Goal: Information Seeking & Learning: Learn about a topic

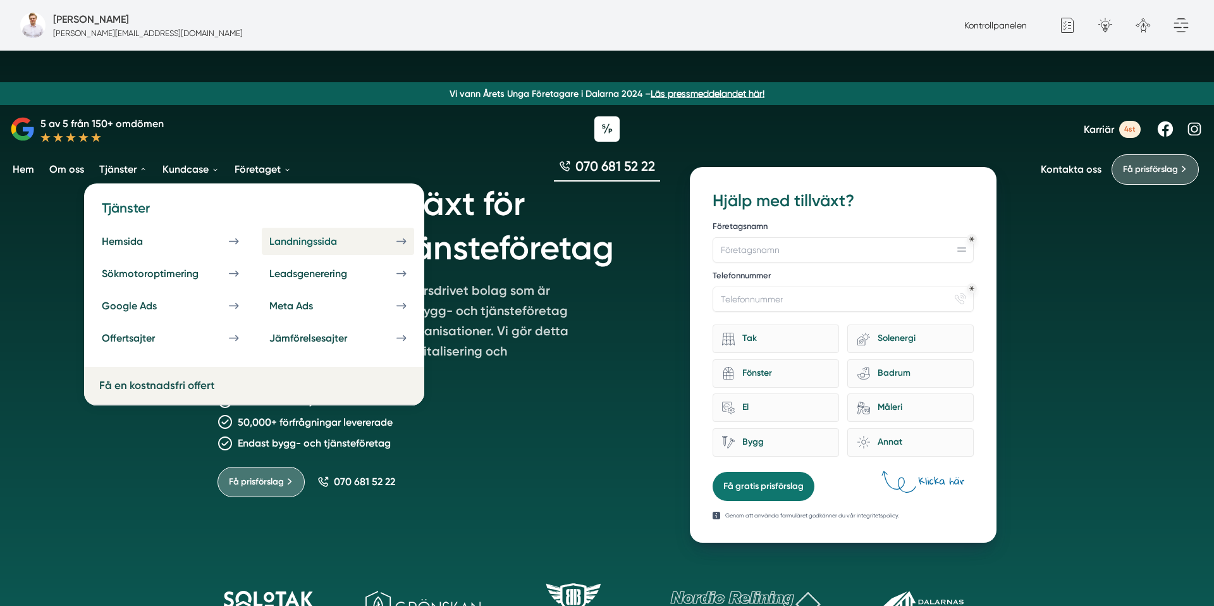
click at [302, 247] on div "Landningssida" at bounding box center [318, 241] width 98 height 12
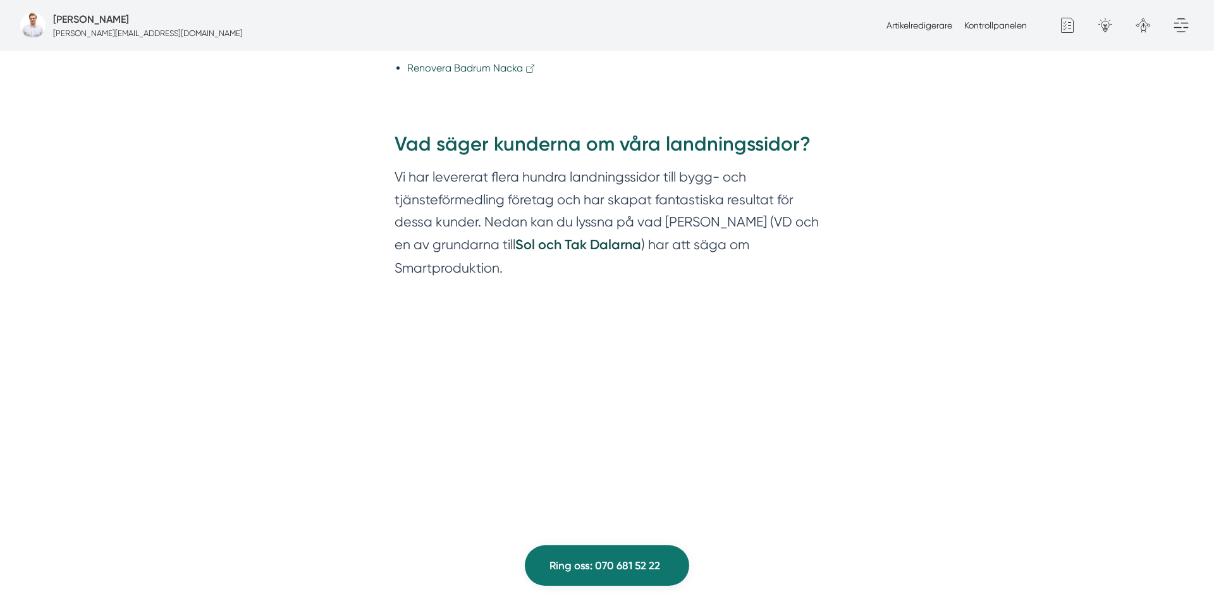
scroll to position [933, 0]
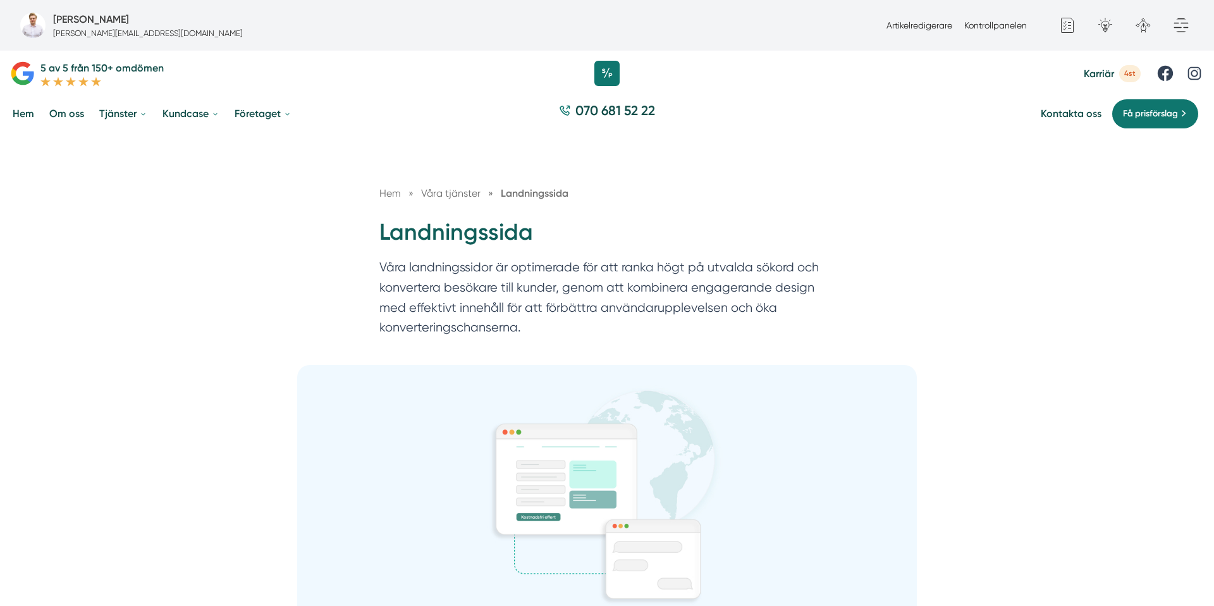
scroll to position [0, 0]
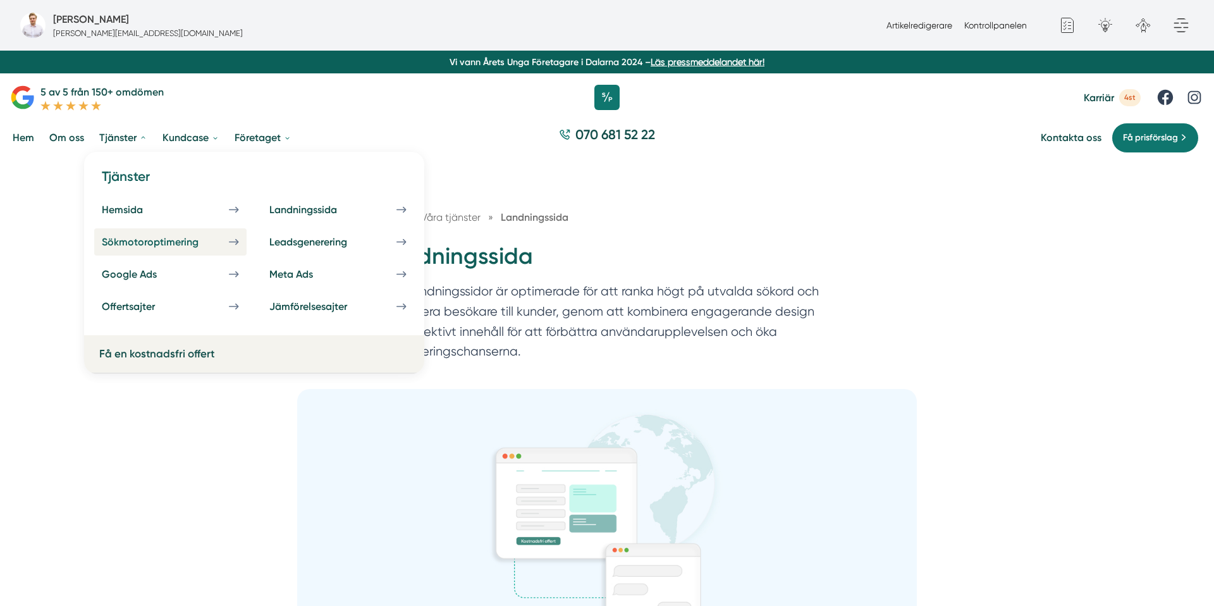
click at [155, 243] on div "Sökmotoroptimering" at bounding box center [165, 242] width 127 height 12
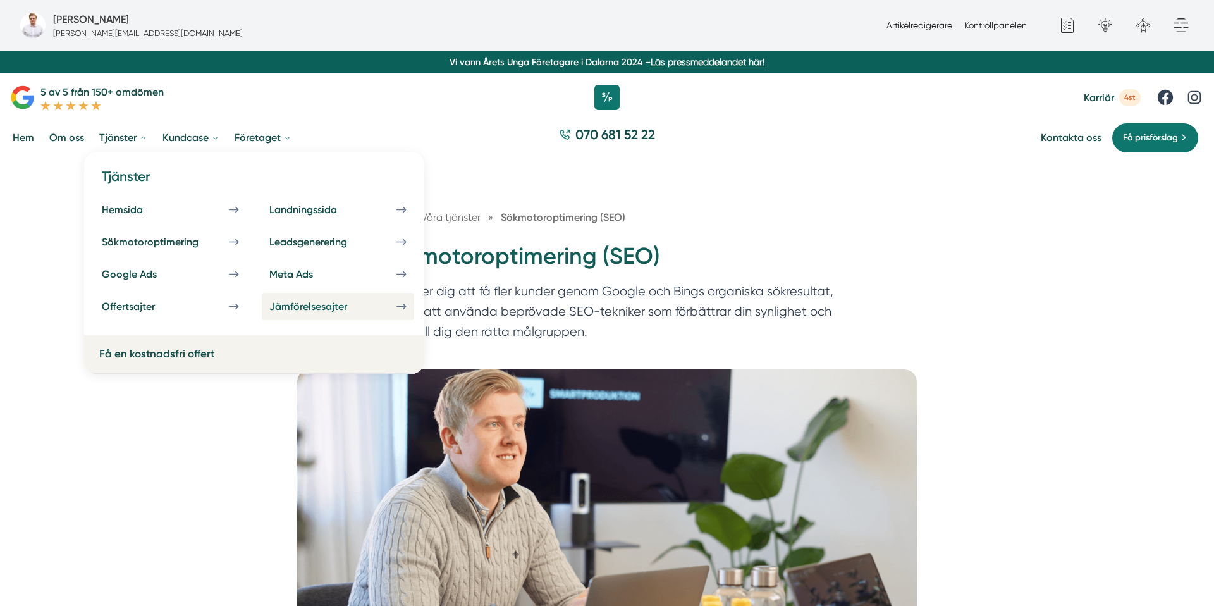
click at [281, 309] on div "Jämförelsesajter" at bounding box center [323, 306] width 108 height 12
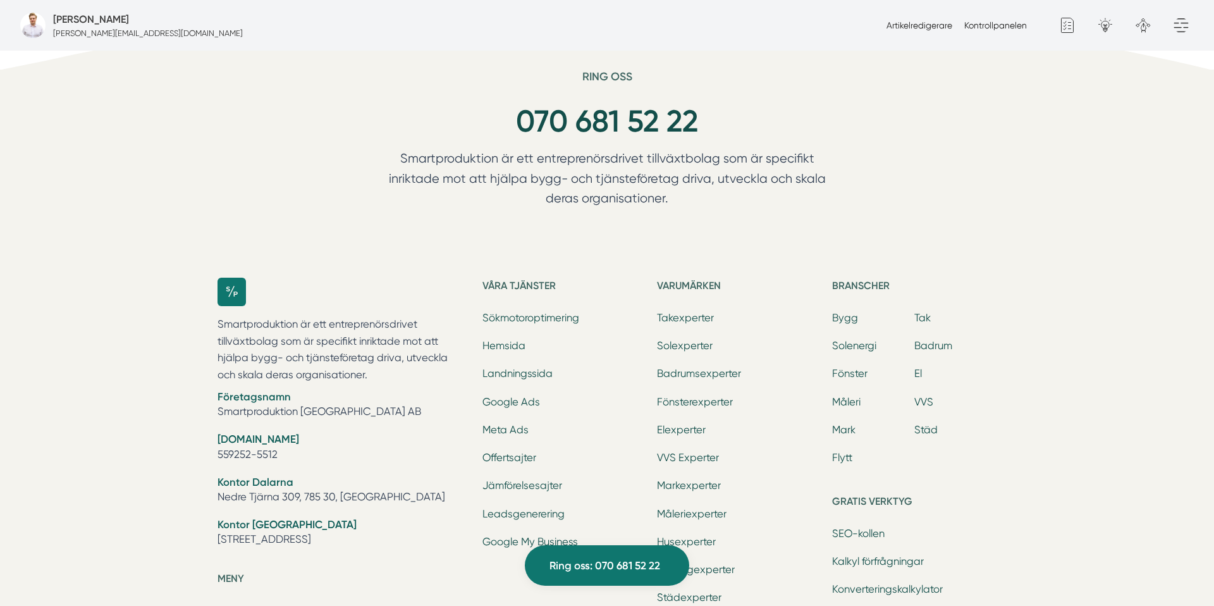
scroll to position [2429, 0]
